Goal: Task Accomplishment & Management: Manage account settings

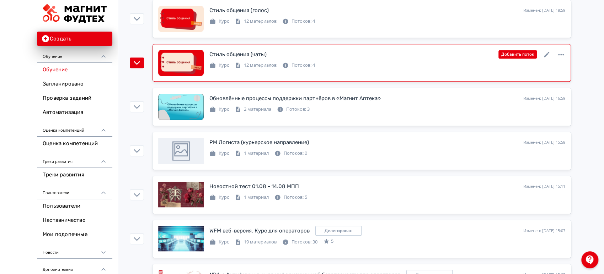
scroll to position [276, 0]
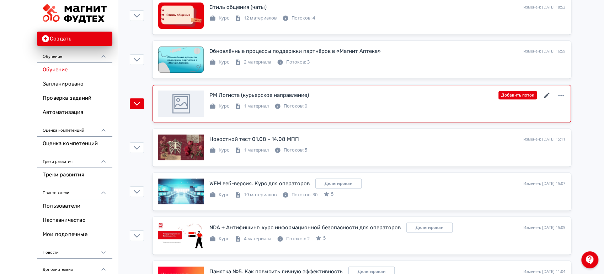
click at [546, 93] on icon at bounding box center [546, 95] width 9 height 9
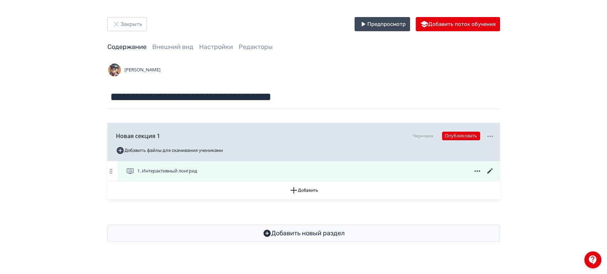
click at [488, 171] on icon at bounding box center [489, 170] width 5 height 5
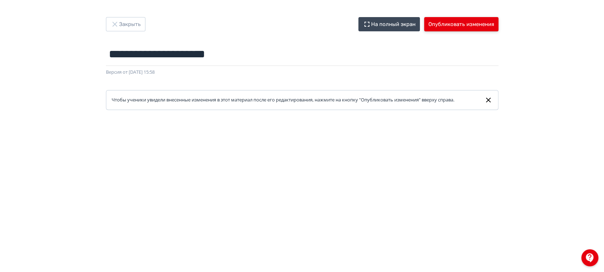
click at [475, 22] on button "Опубликовать изменения" at bounding box center [461, 24] width 74 height 14
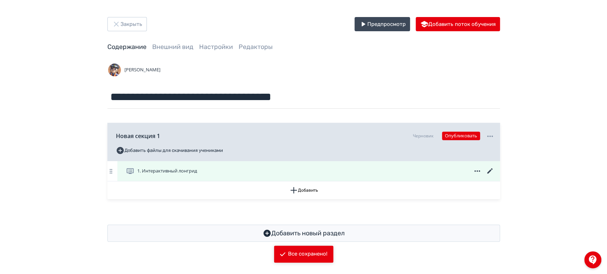
click at [489, 171] on icon at bounding box center [489, 170] width 5 height 5
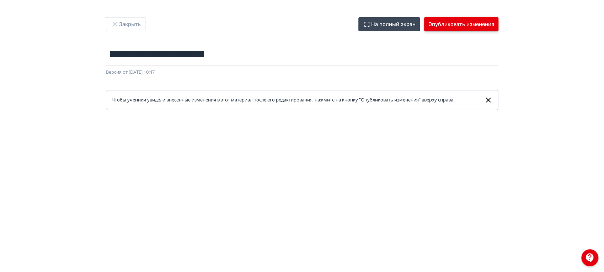
click at [452, 21] on button "Опубликовать изменения" at bounding box center [461, 24] width 74 height 14
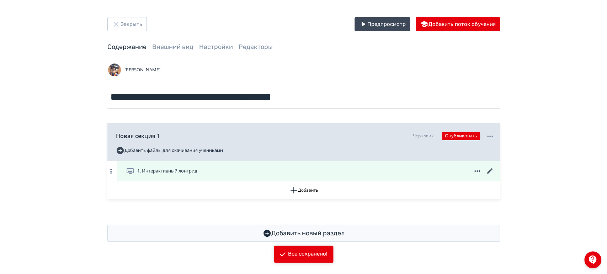
click at [491, 168] on icon at bounding box center [490, 171] width 9 height 9
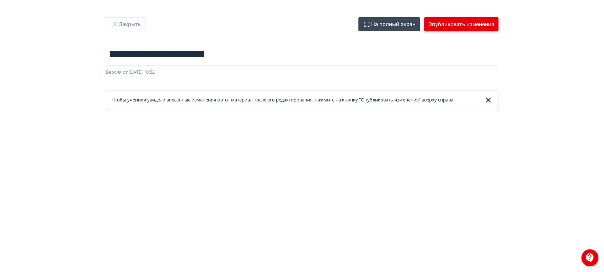
click at [445, 22] on button "Опубликовать изменения" at bounding box center [461, 24] width 74 height 14
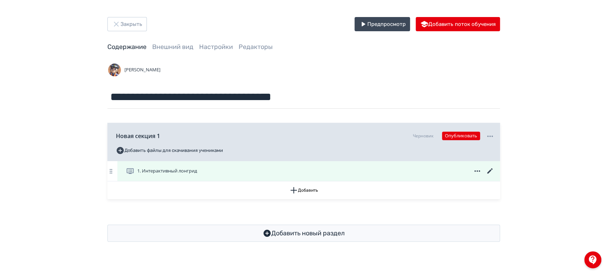
click at [489, 168] on icon at bounding box center [490, 171] width 9 height 9
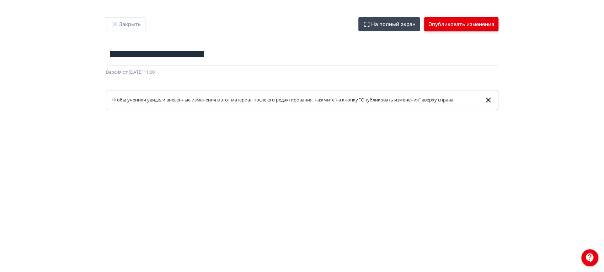
click at [471, 23] on button "Опубликовать изменения" at bounding box center [461, 24] width 74 height 14
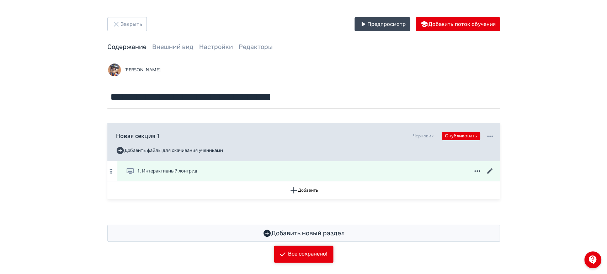
click at [492, 172] on icon at bounding box center [490, 171] width 9 height 9
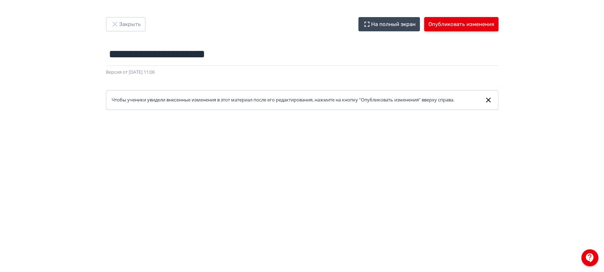
click at [463, 21] on button "Опубликовать изменения" at bounding box center [461, 24] width 74 height 14
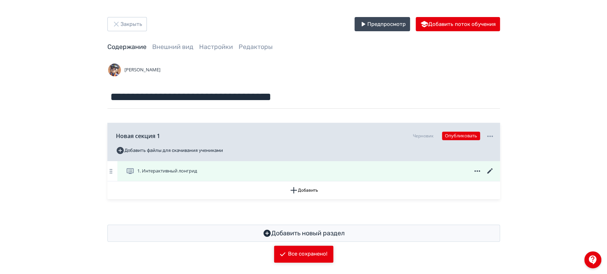
click at [490, 171] on icon at bounding box center [489, 170] width 5 height 5
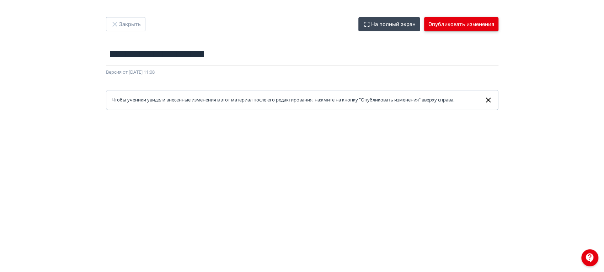
click at [464, 22] on button "Опубликовать изменения" at bounding box center [461, 24] width 74 height 14
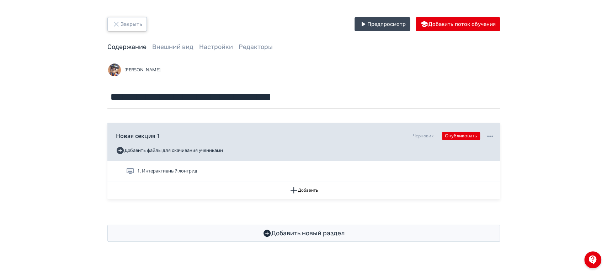
click at [130, 23] on button "Закрыть" at bounding box center [126, 24] width 39 height 14
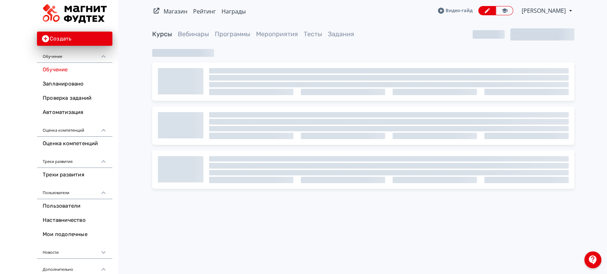
click at [559, 12] on span "Мария Абрамова" at bounding box center [543, 10] width 45 height 9
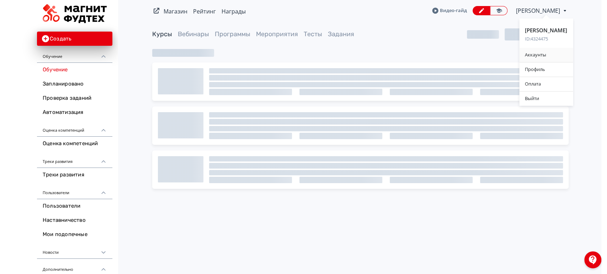
click at [538, 55] on div "Аккаунты" at bounding box center [546, 55] width 54 height 14
